Goal: Transaction & Acquisition: Book appointment/travel/reservation

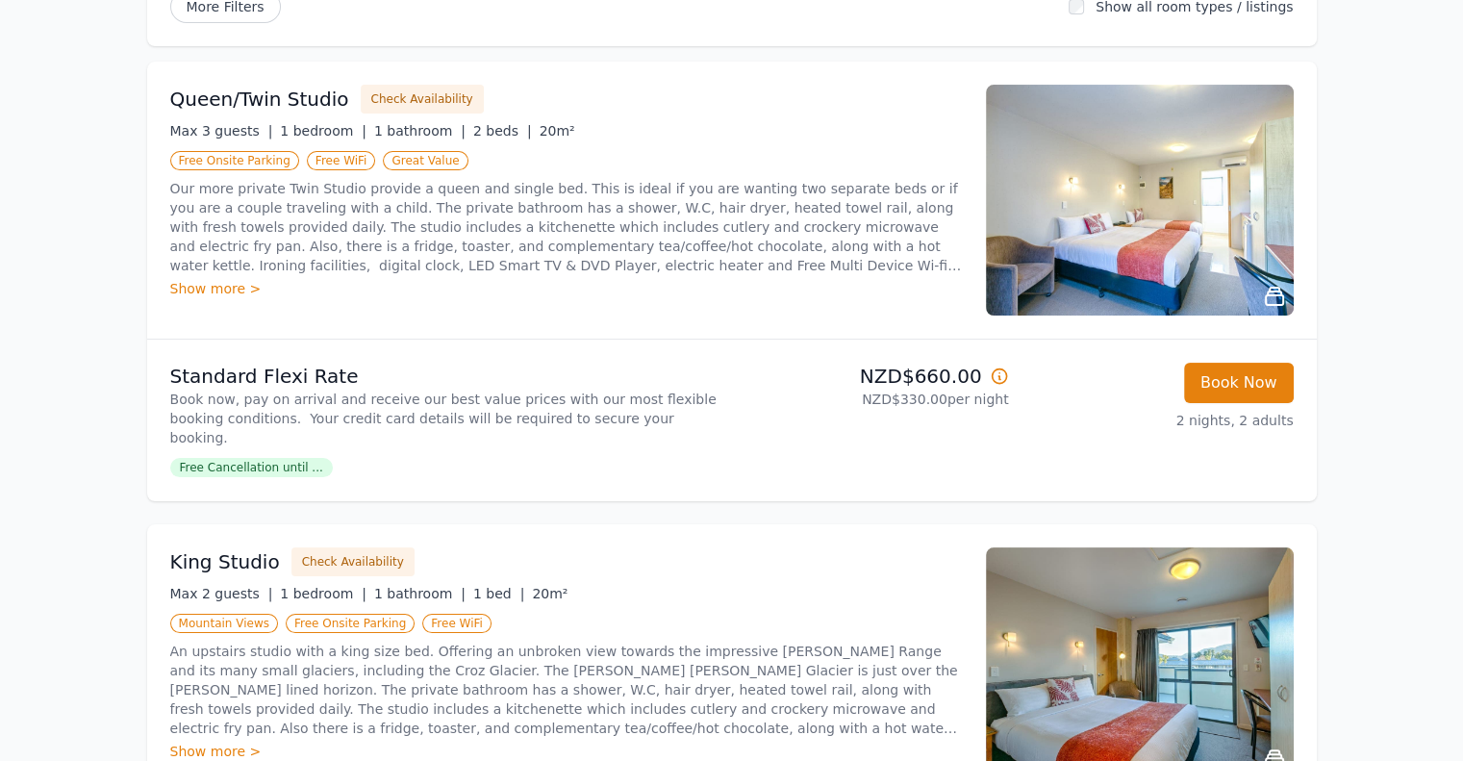
scroll to position [266, 0]
click at [385, 101] on button "Check Availability" at bounding box center [422, 98] width 123 height 29
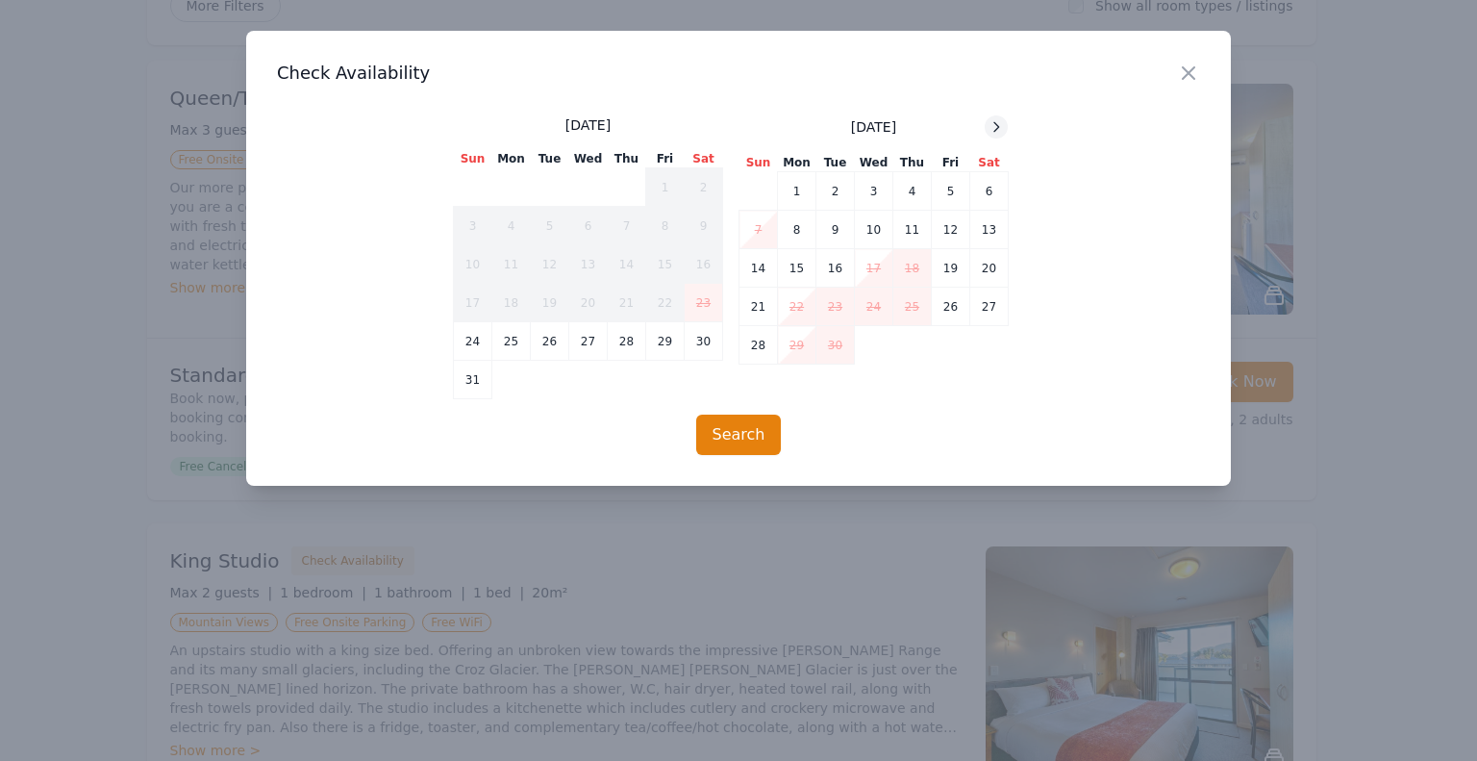
click at [990, 131] on icon at bounding box center [995, 126] width 15 height 15
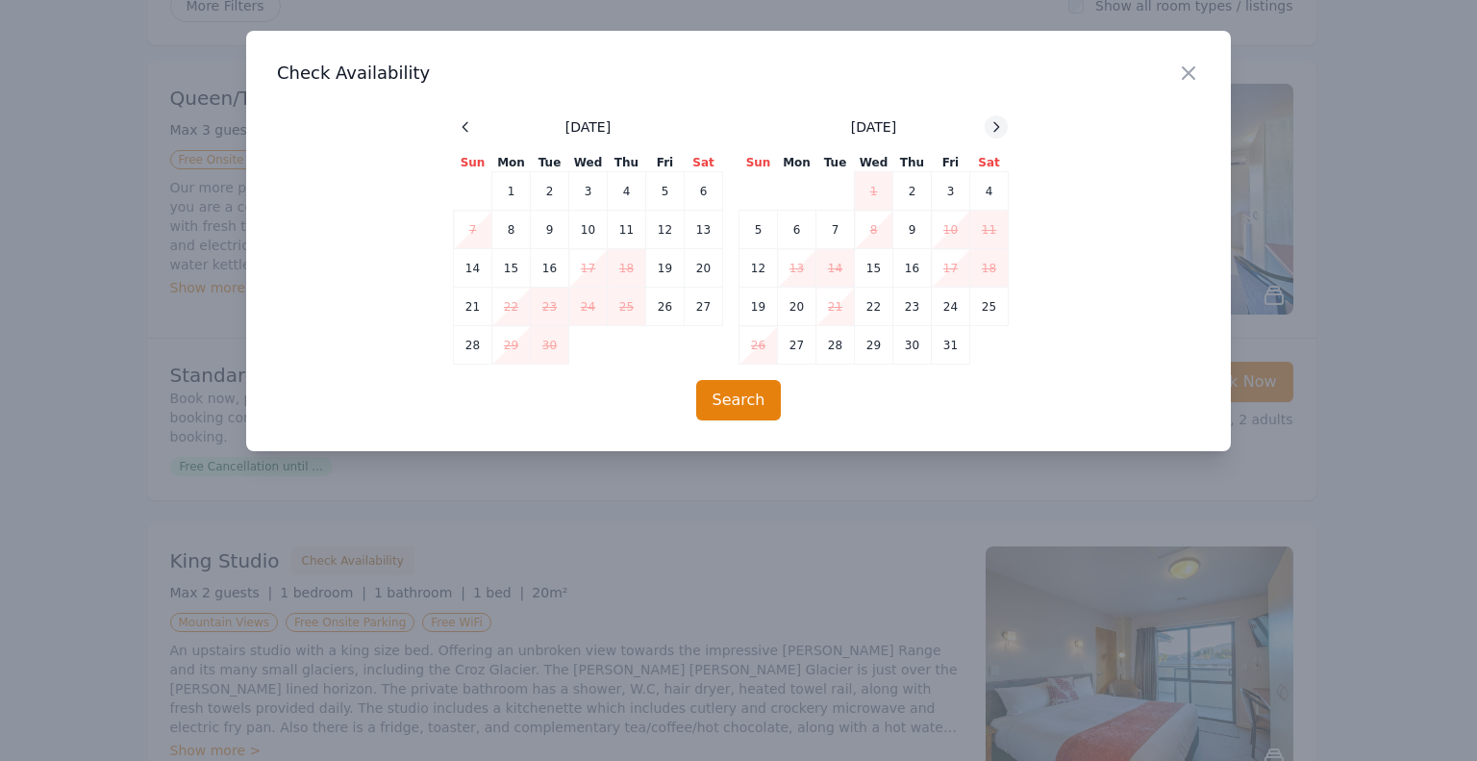
click at [994, 132] on icon at bounding box center [995, 126] width 15 height 15
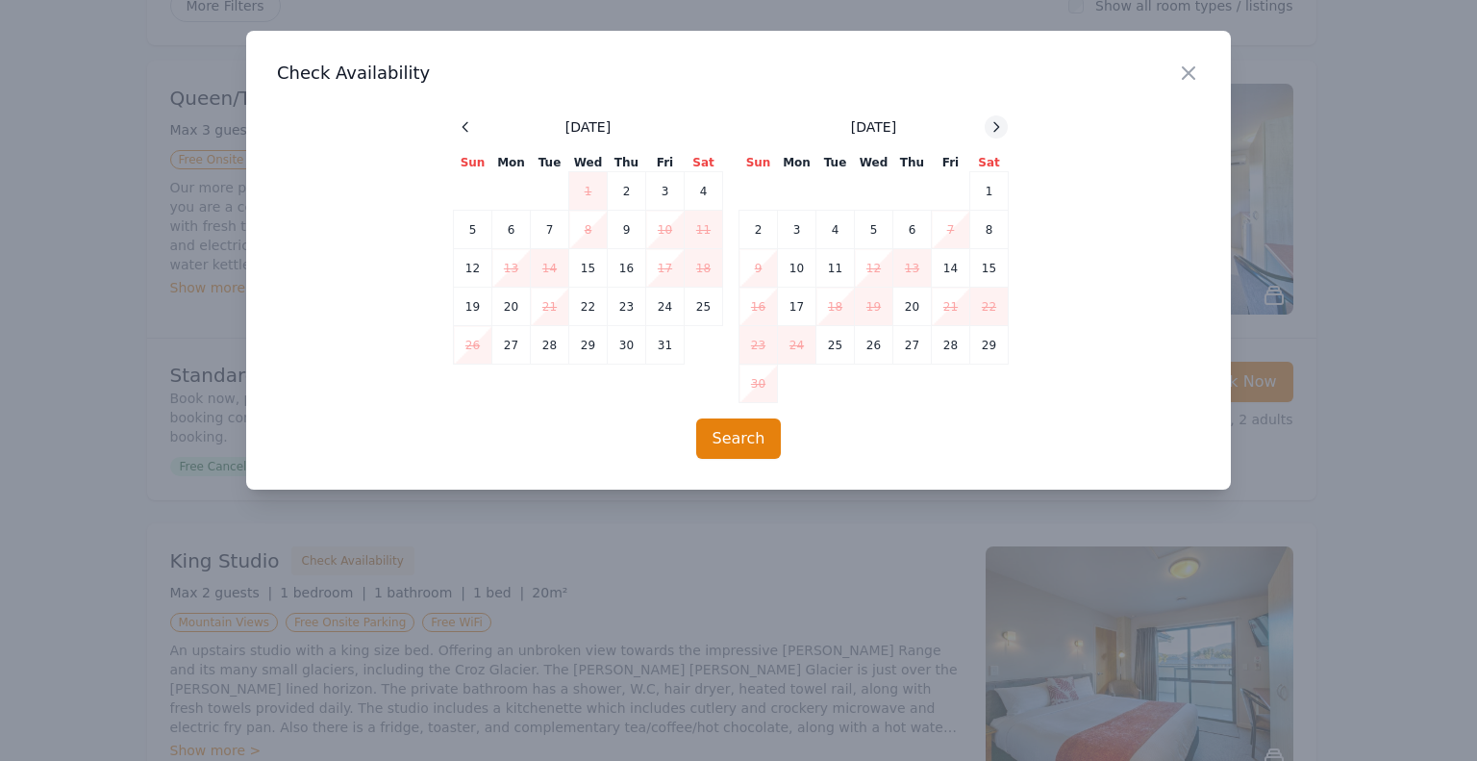
click at [991, 132] on icon at bounding box center [995, 126] width 15 height 15
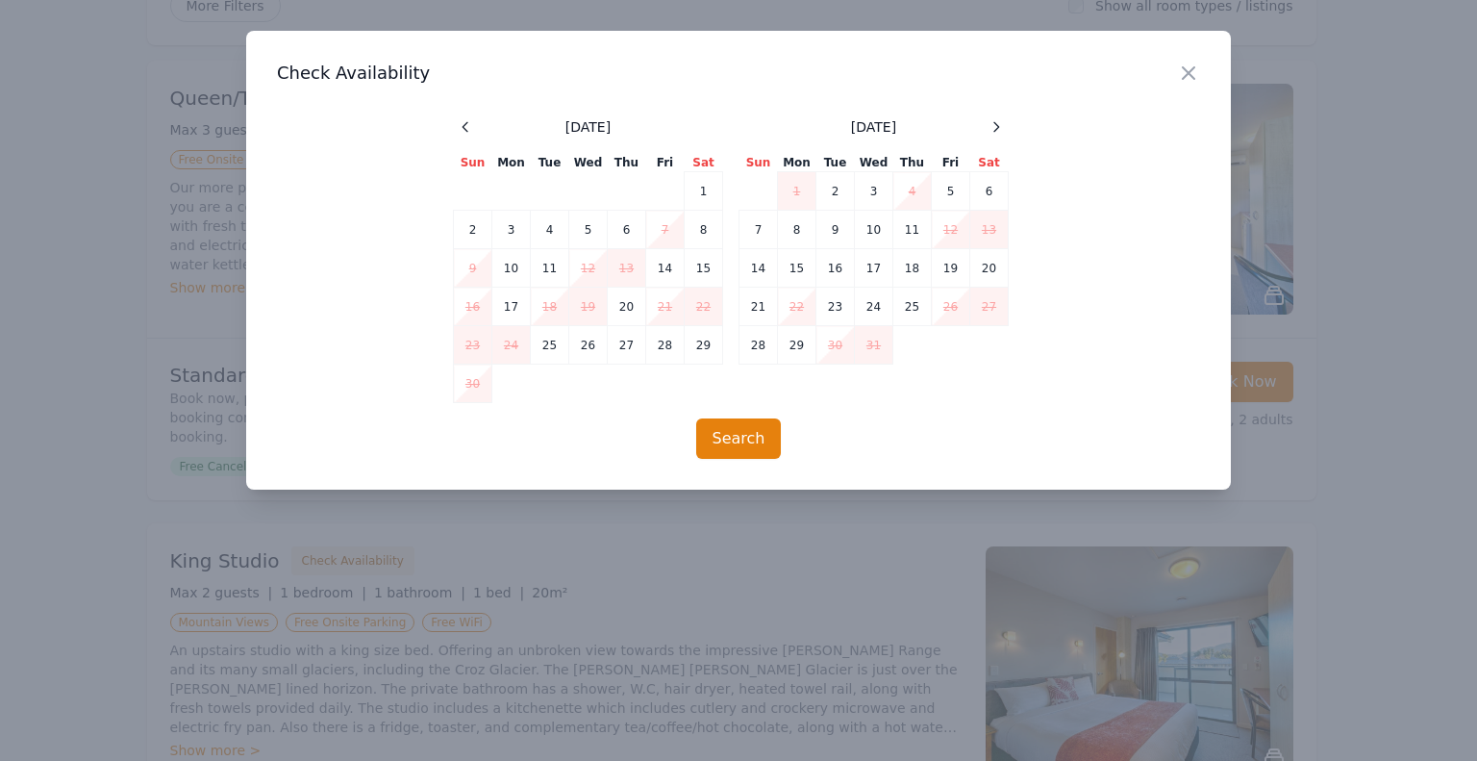
click at [841, 343] on td "30" at bounding box center [835, 345] width 38 height 38
click at [1189, 73] on icon "button" at bounding box center [1189, 73] width 12 height 12
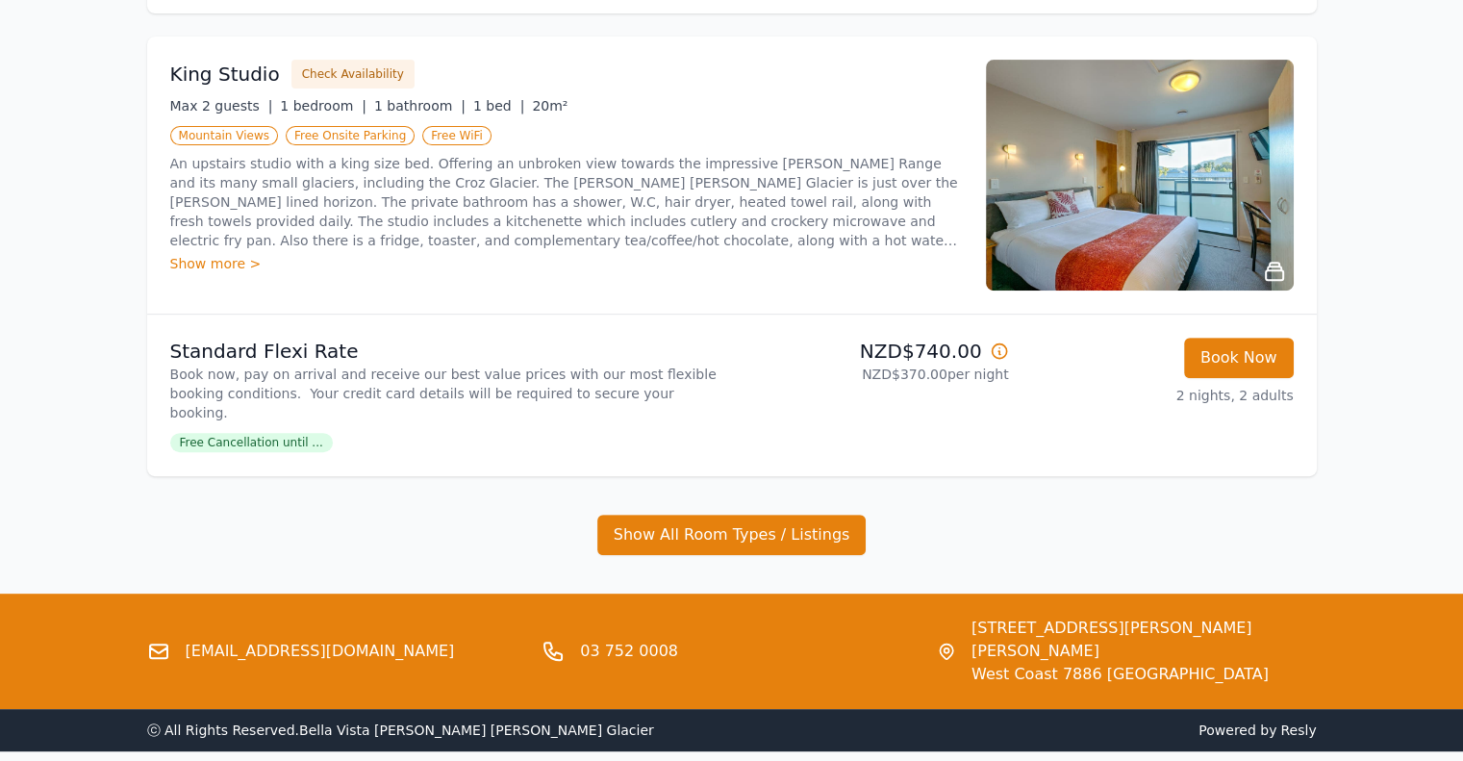
click at [756, 622] on div "[EMAIL_ADDRESS][DOMAIN_NAME] 03 752 0008 [STREET_ADDRESS][PERSON_NAME]" at bounding box center [731, 650] width 1463 height 115
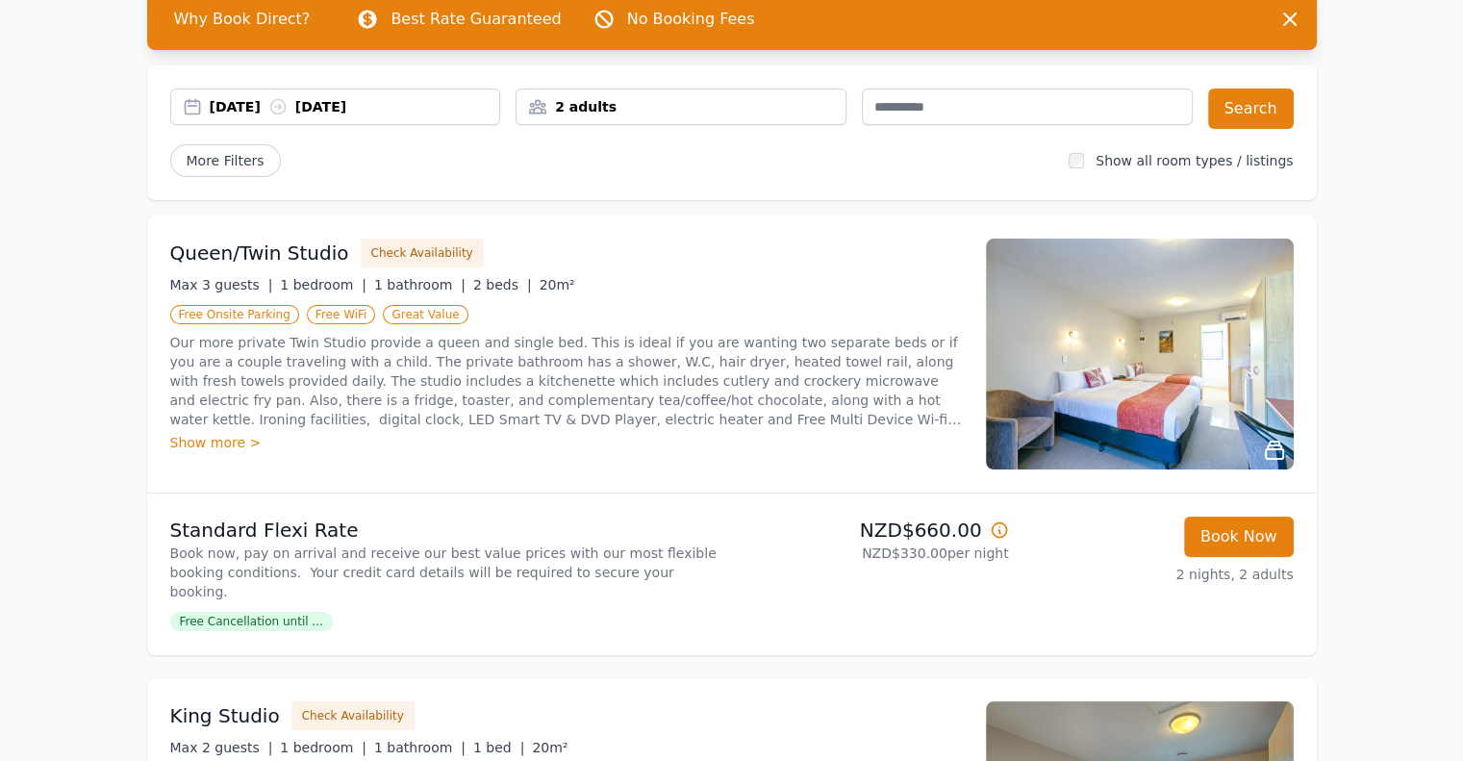
scroll to position [113, 0]
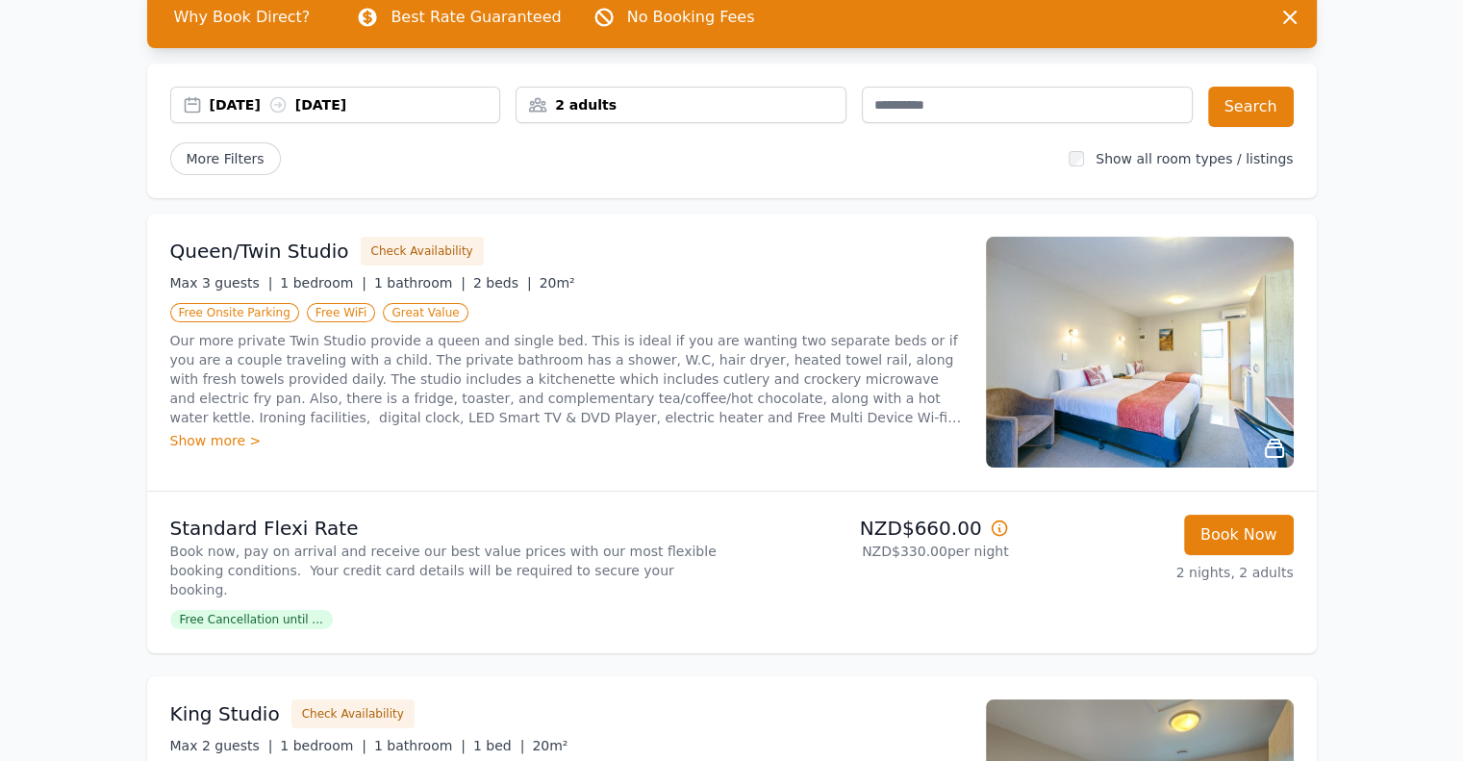
drag, startPoint x: 756, startPoint y: 622, endPoint x: 613, endPoint y: 88, distance: 553.5
click at [613, 88] on div "2 adults" at bounding box center [680, 105] width 331 height 37
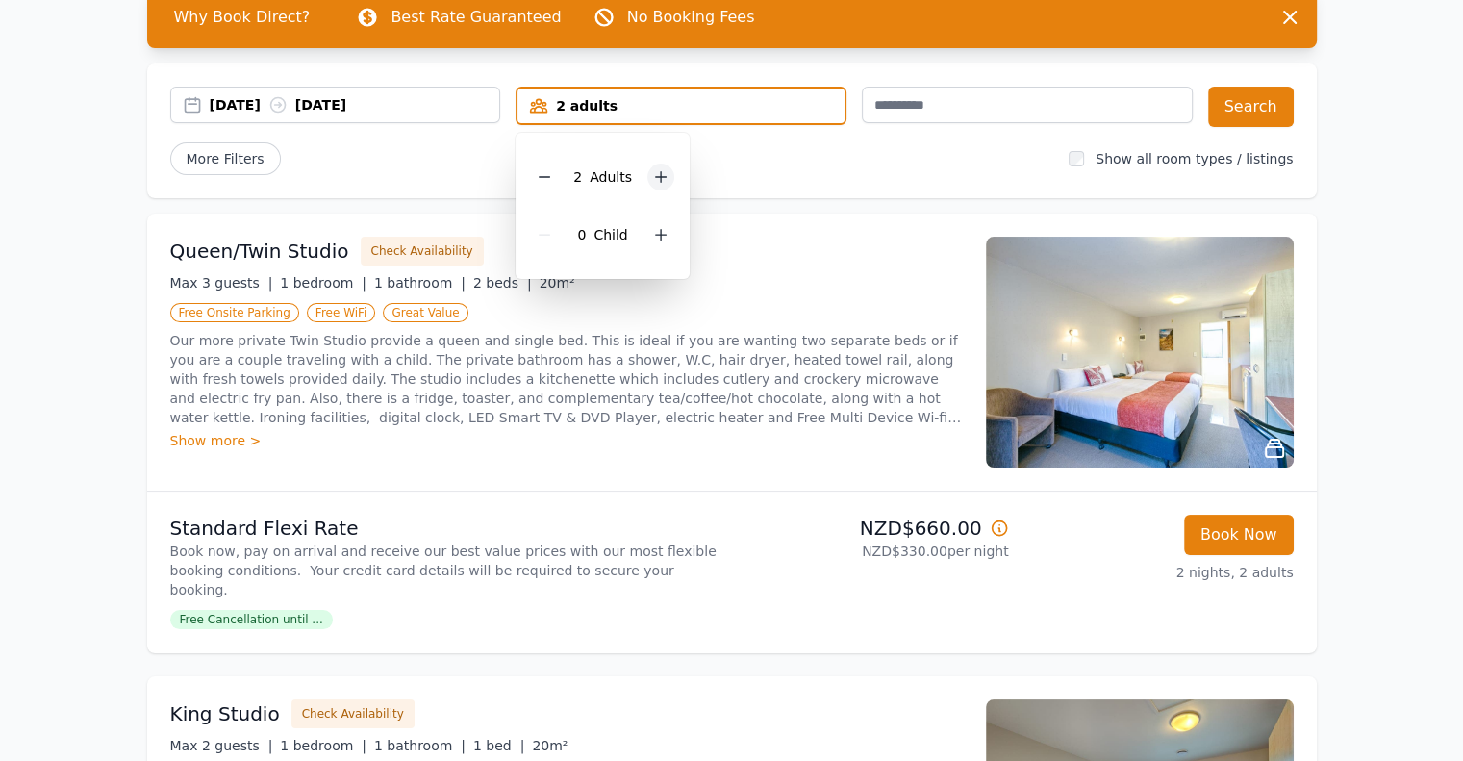
click at [662, 178] on icon at bounding box center [660, 176] width 15 height 15
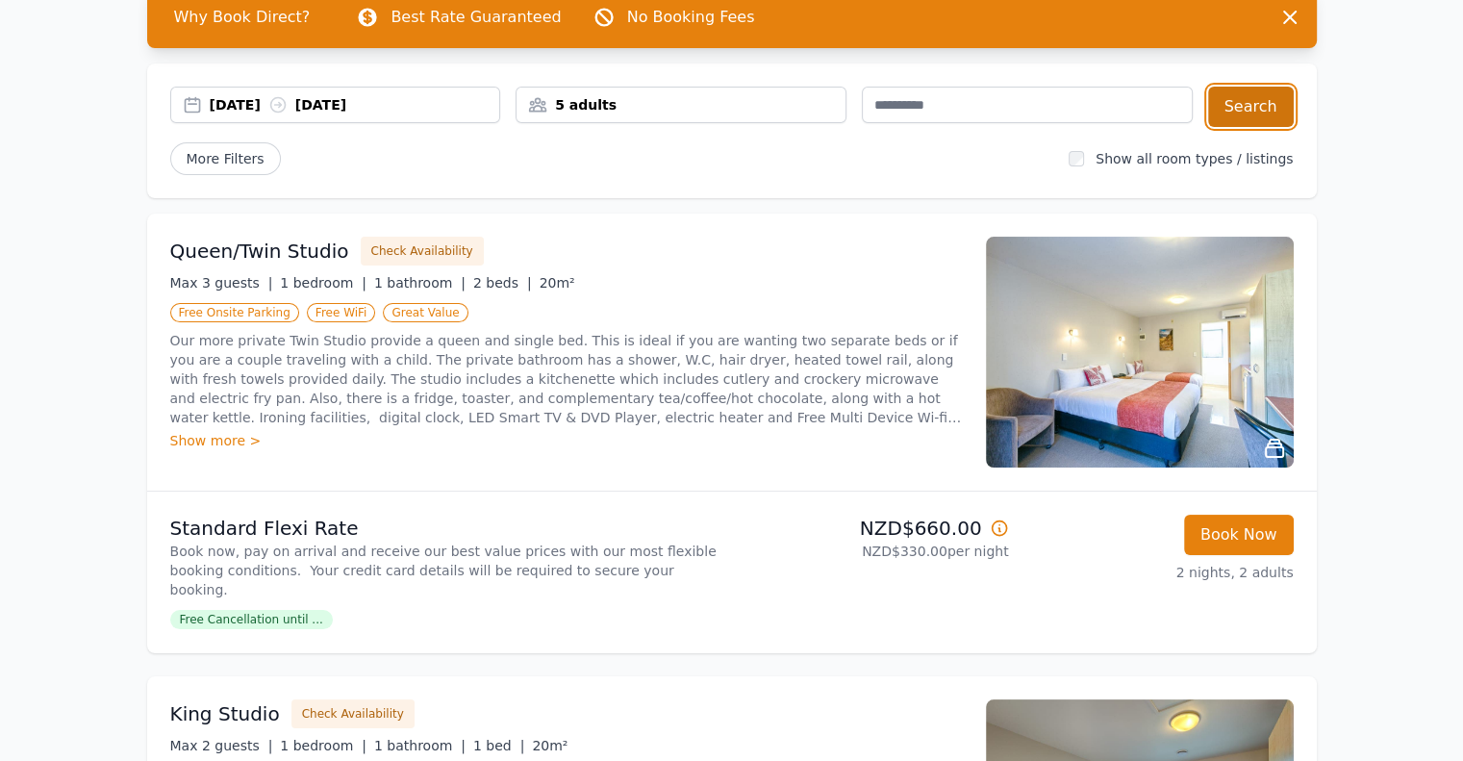
click at [1250, 104] on button "Search" at bounding box center [1251, 107] width 86 height 40
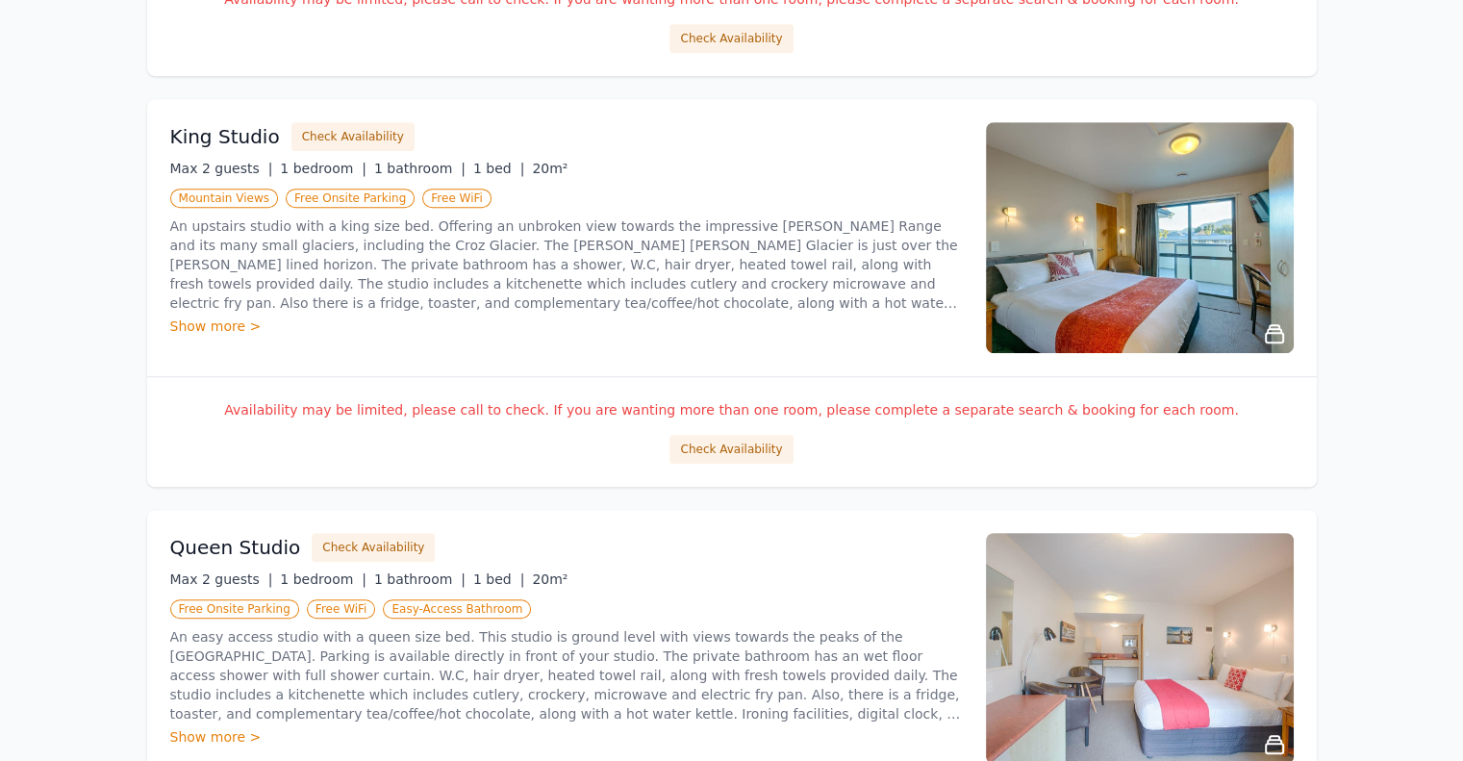
scroll to position [1120, 0]
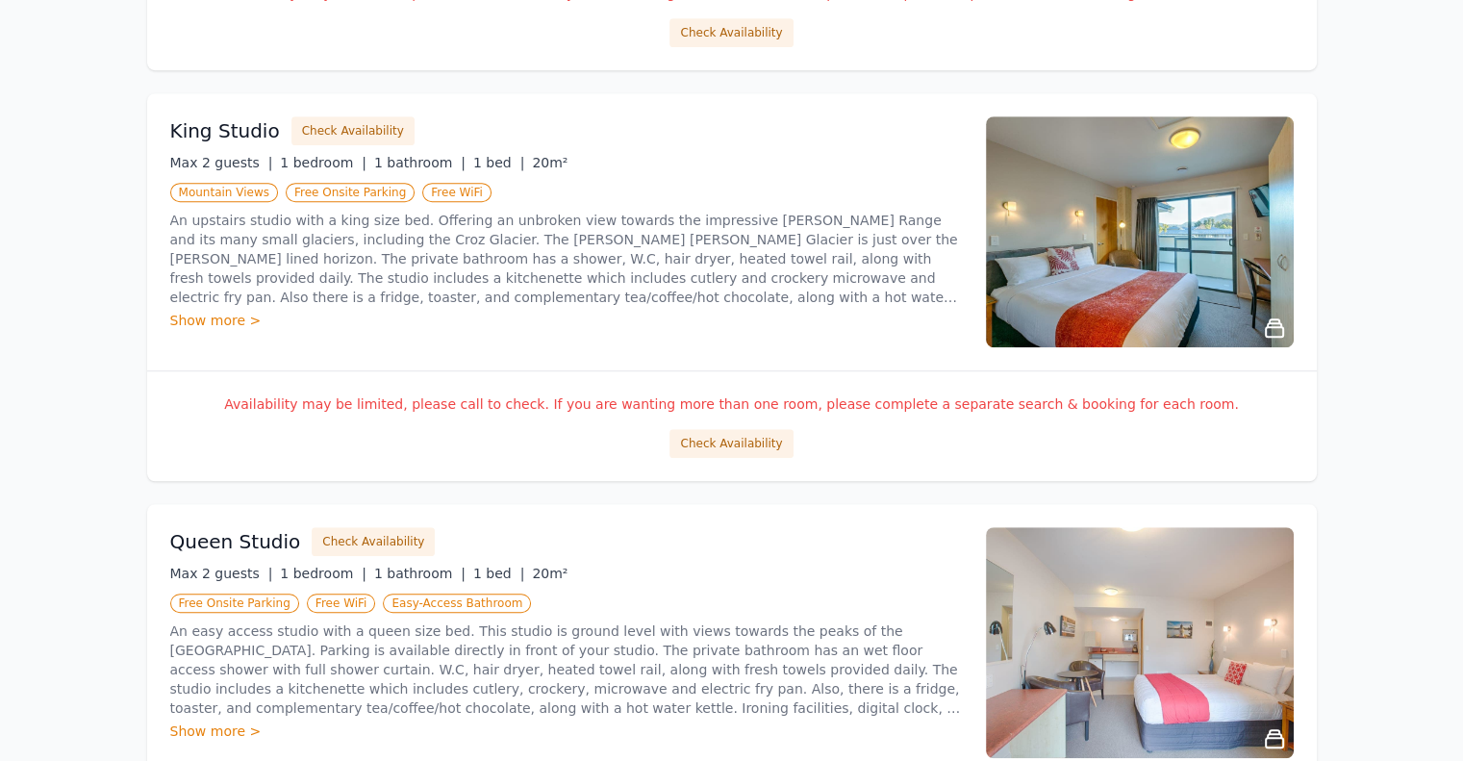
drag, startPoint x: 553, startPoint y: 558, endPoint x: 496, endPoint y: 498, distance: 82.3
click at [496, 498] on ul "1 Bedroom Family Unit Check Availability Max 4 guests | 1 bedroom | 1 bathroom …" at bounding box center [731, 287] width 1169 height 2030
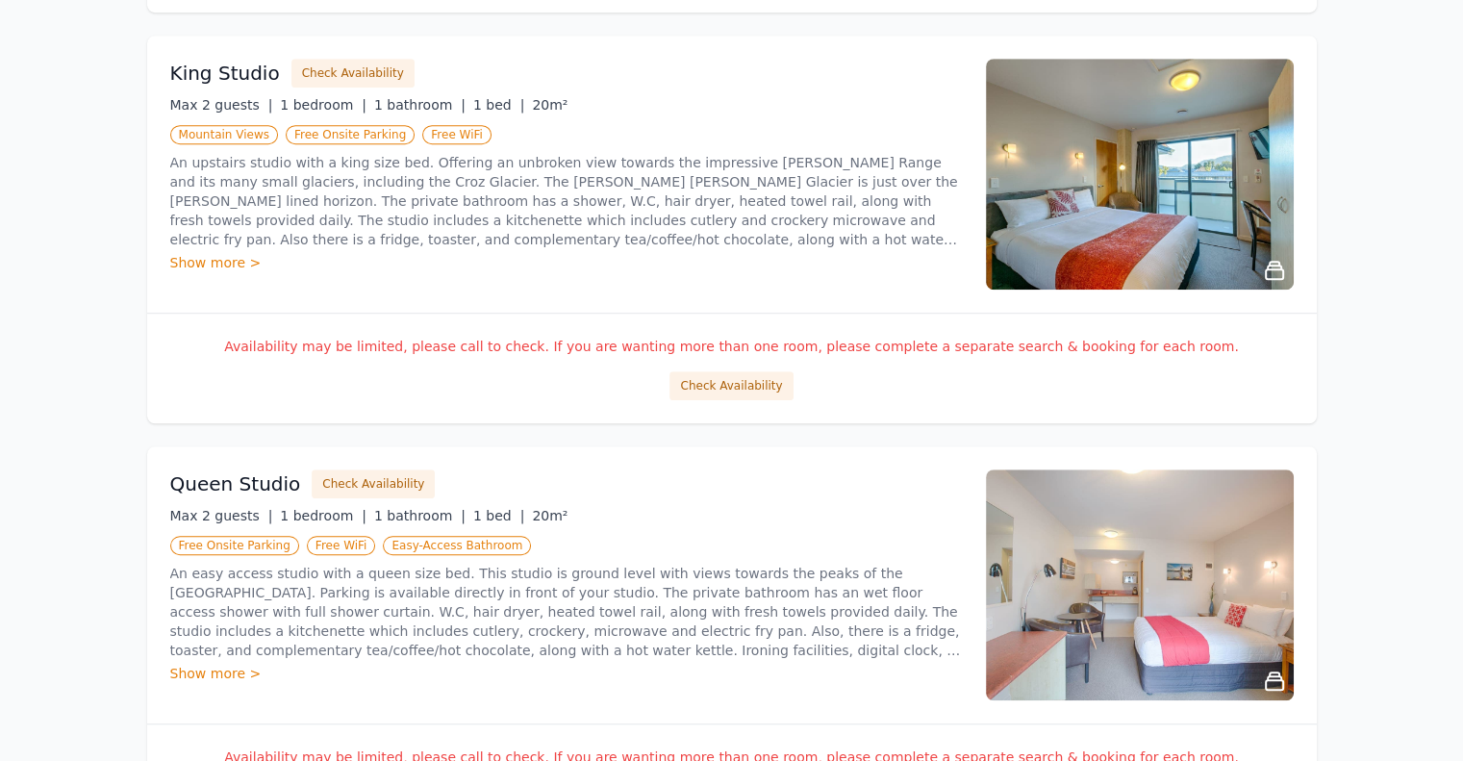
scroll to position [877, 0]
